Goal: Information Seeking & Learning: Find specific page/section

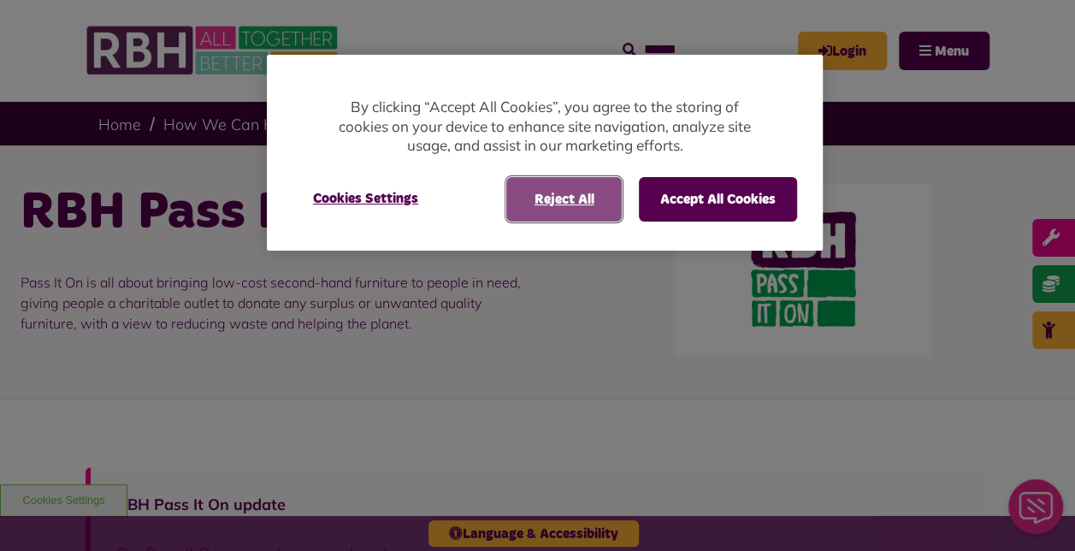
click at [548, 197] on button "Reject All" at bounding box center [563, 199] width 115 height 44
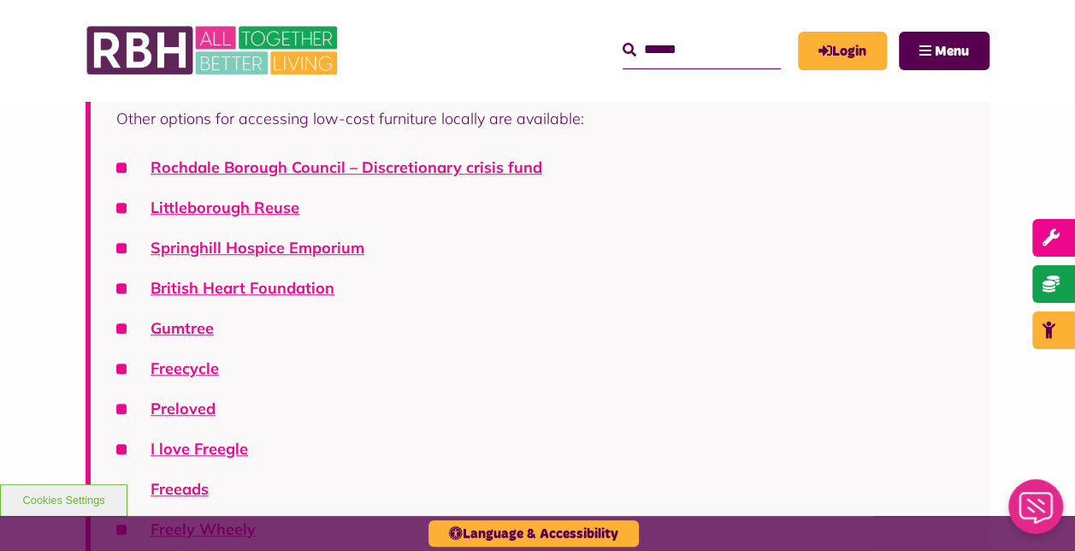
scroll to position [428, 0]
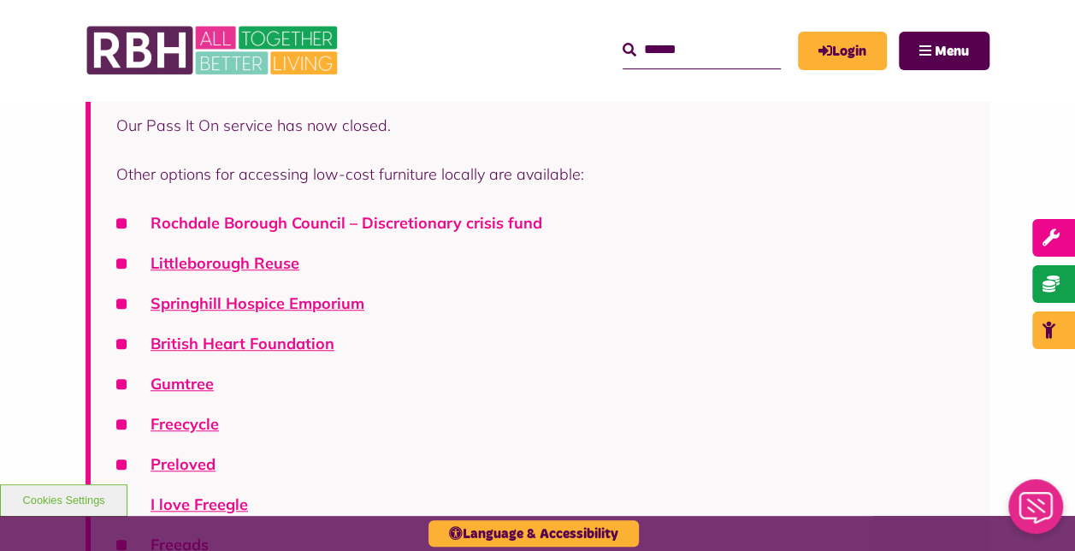
click at [451, 223] on link "Rochdale Borough Council – Discretionary crisis fund" at bounding box center [346, 223] width 392 height 20
click at [66, 287] on div "RBH Pass It On update Our Pass It On service has now closed. Other options for …" at bounding box center [537, 378] width 1075 height 814
click at [257, 269] on link "Littleborough Reuse" at bounding box center [224, 263] width 149 height 20
